Goal: Check status

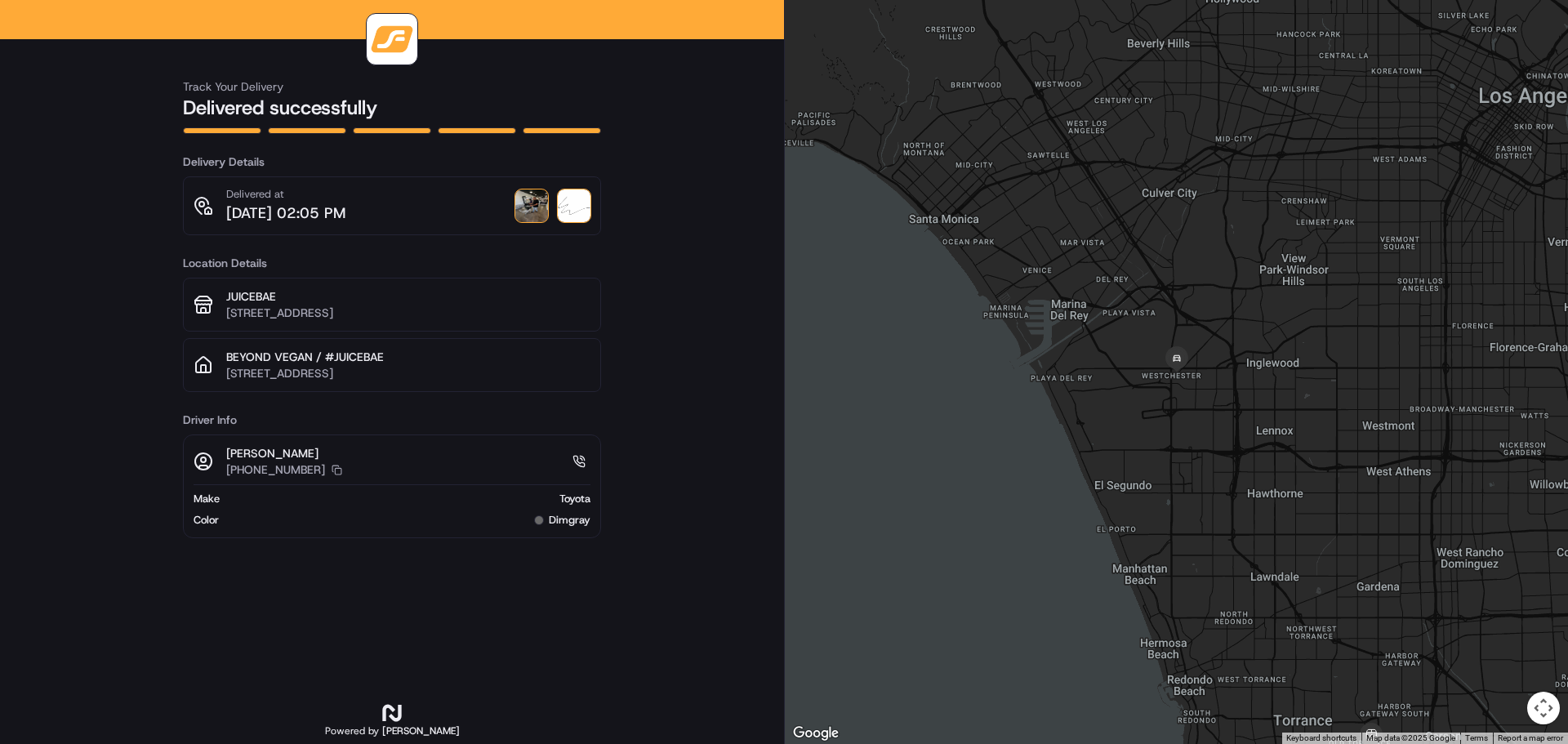
click at [533, 206] on img at bounding box center [532, 206] width 33 height 33
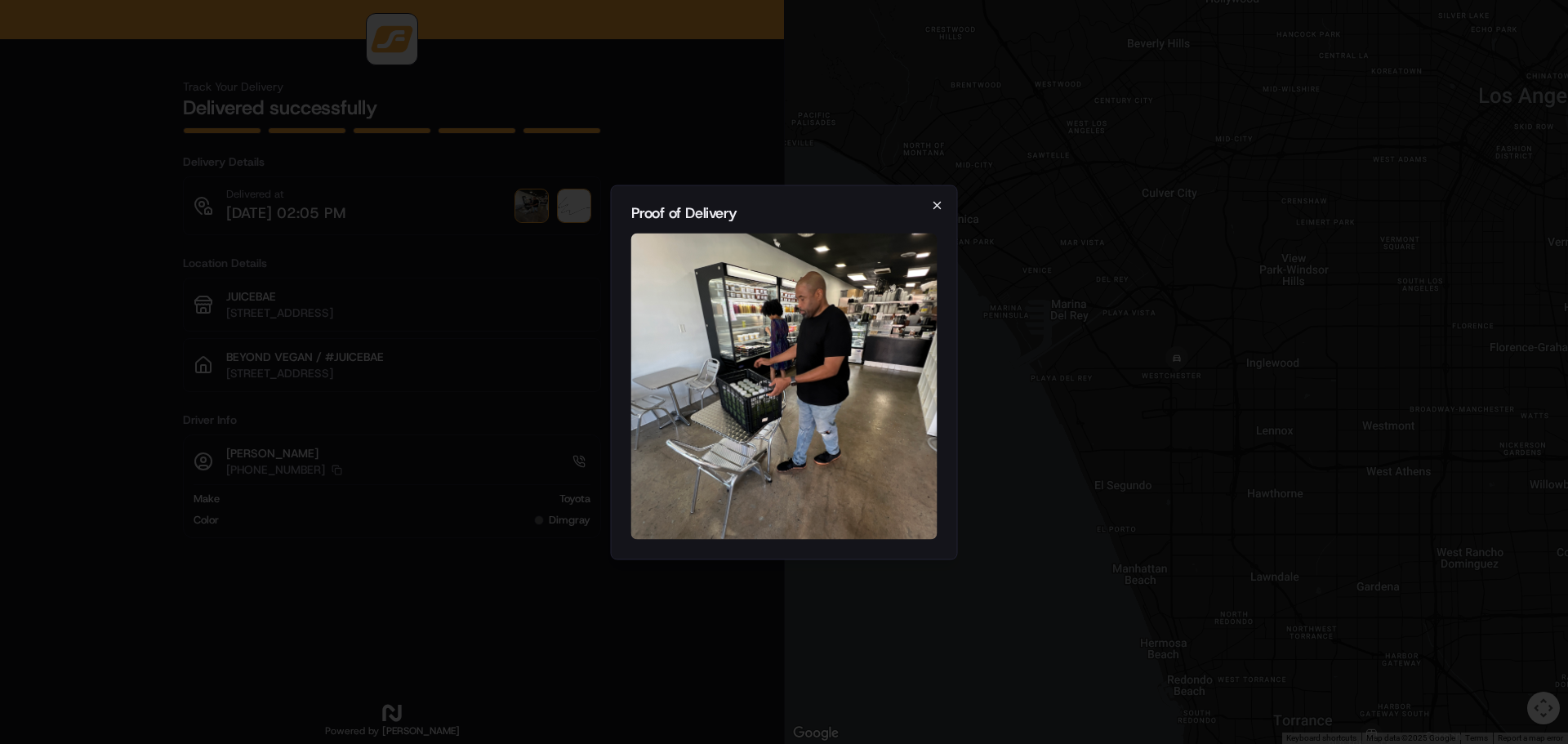
click at [938, 210] on icon "button" at bounding box center [937, 205] width 13 height 13
